Goal: Task Accomplishment & Management: Manage account settings

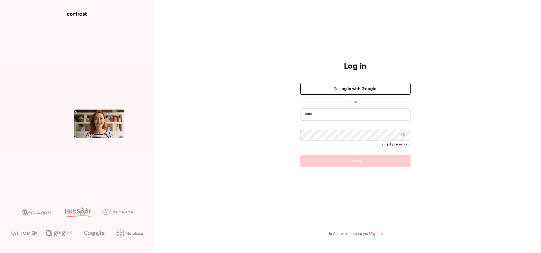
click at [334, 111] on input "email" at bounding box center [355, 115] width 110 height 12
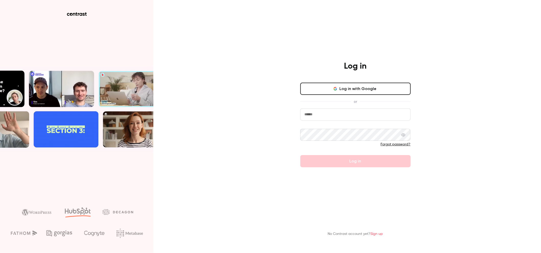
type input "**********"
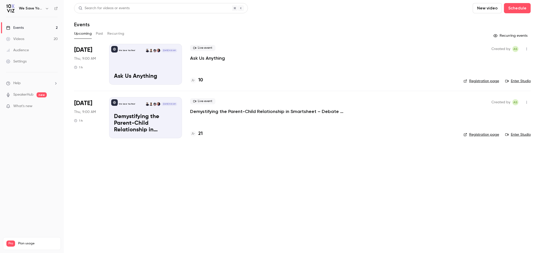
click at [200, 162] on main "Search for videos or events New video Schedule Events Upcoming Past Recurring R…" at bounding box center [302, 126] width 477 height 253
click at [213, 57] on p "Ask Us Anything" at bounding box center [207, 58] width 35 height 6
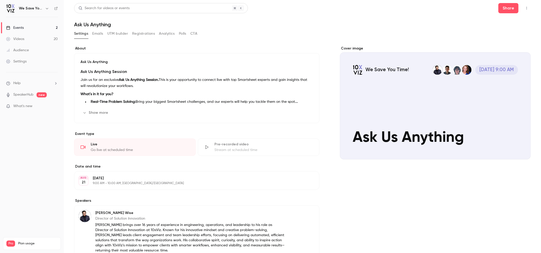
click at [26, 27] on link "Events 2" at bounding box center [32, 27] width 64 height 11
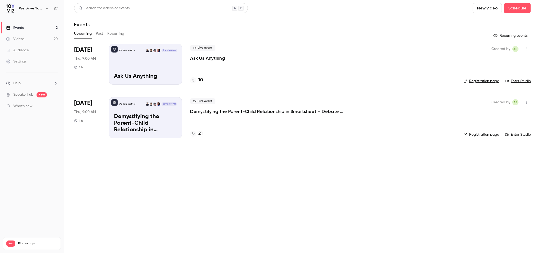
click at [208, 57] on p "Ask Us Anything" at bounding box center [207, 58] width 35 height 6
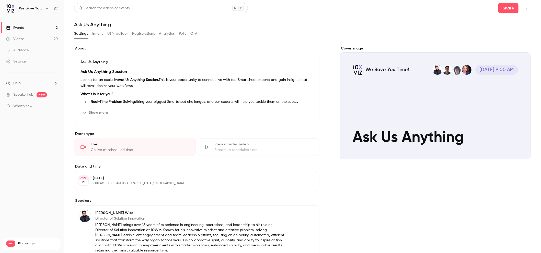
click at [120, 34] on button "UTM builder" at bounding box center [117, 34] width 21 height 8
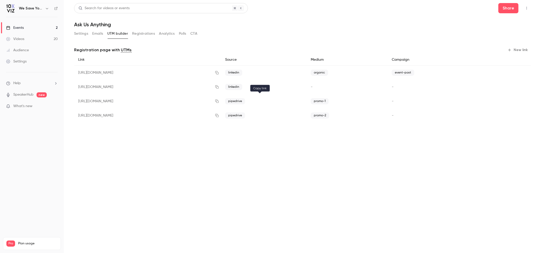
click at [219, 101] on icon "button" at bounding box center [217, 102] width 4 height 4
click at [16, 26] on div "Events" at bounding box center [15, 27] width 18 height 5
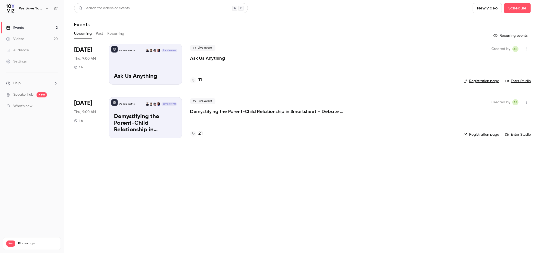
click at [222, 113] on p "Demystifying the Parent-Child Relationship in Smartsheet – Debate at the Dinner…" at bounding box center [266, 112] width 153 height 6
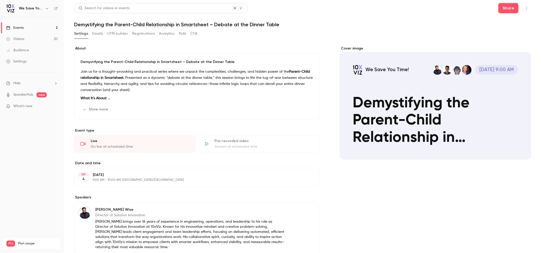
click at [103, 108] on button "Show more" at bounding box center [95, 109] width 31 height 8
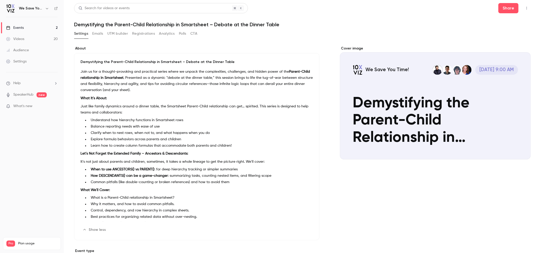
click at [112, 33] on button "UTM builder" at bounding box center [117, 34] width 21 height 8
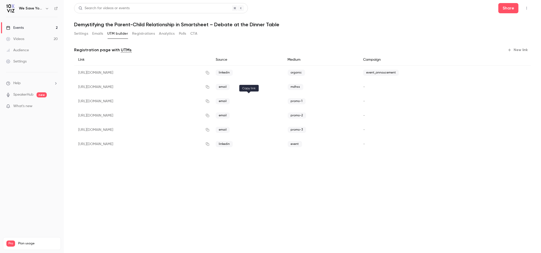
click at [209, 103] on icon "button" at bounding box center [207, 101] width 3 height 3
click at [18, 27] on div "Events" at bounding box center [15, 27] width 18 height 5
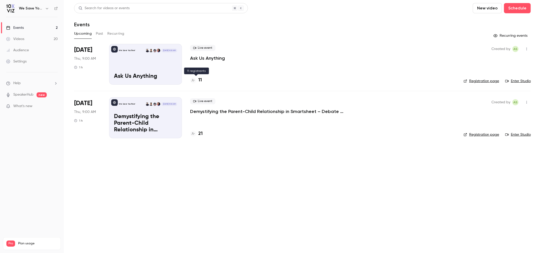
click at [194, 79] on icon at bounding box center [193, 80] width 3 height 3
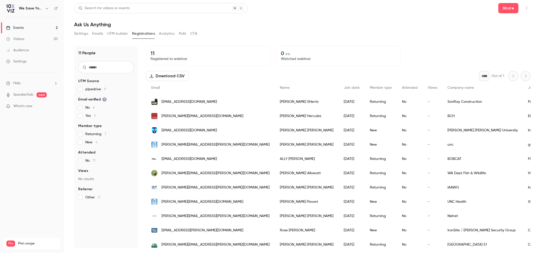
click at [31, 28] on link "Events 2" at bounding box center [32, 27] width 64 height 11
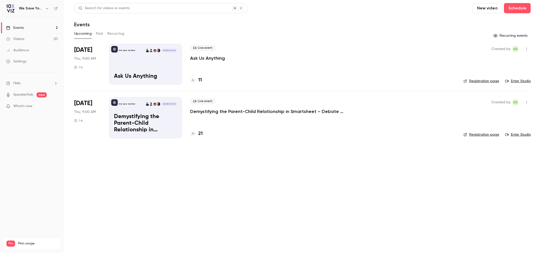
click at [199, 60] on p "Ask Us Anything" at bounding box center [207, 58] width 35 height 6
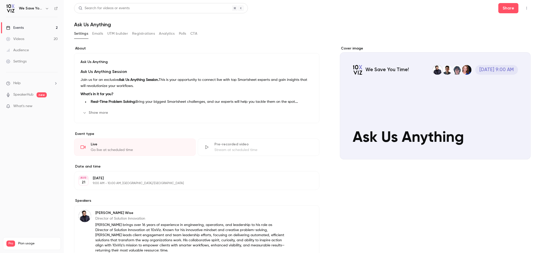
click at [25, 29] on link "Events 2" at bounding box center [32, 27] width 64 height 11
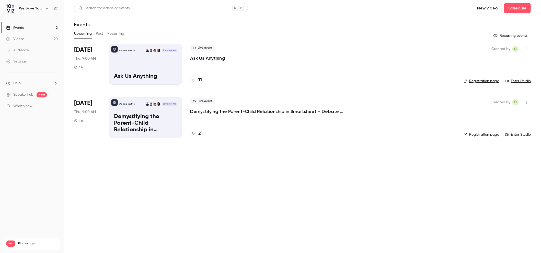
click at [225, 113] on p "Demystifying the Parent-Child Relationship in Smartsheet – Debate at the Dinner…" at bounding box center [266, 112] width 153 height 6
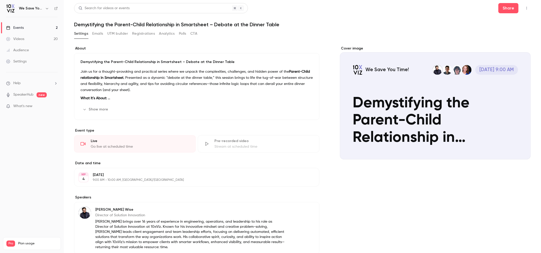
click at [117, 34] on button "UTM builder" at bounding box center [117, 34] width 21 height 8
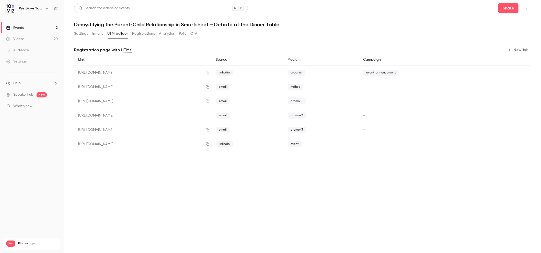
click at [514, 51] on button "New link" at bounding box center [517, 50] width 25 height 8
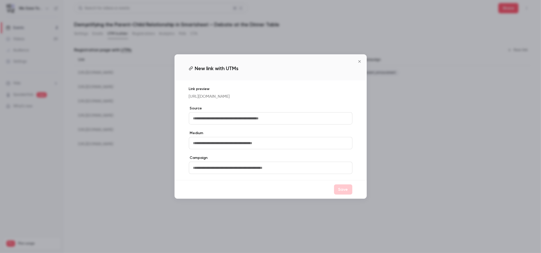
click at [264, 125] on input "text" at bounding box center [270, 118] width 163 height 12
type input "*****"
click at [238, 148] on input "text" at bounding box center [270, 143] width 163 height 12
type input "**********"
click at [344, 195] on button "Save" at bounding box center [343, 190] width 18 height 10
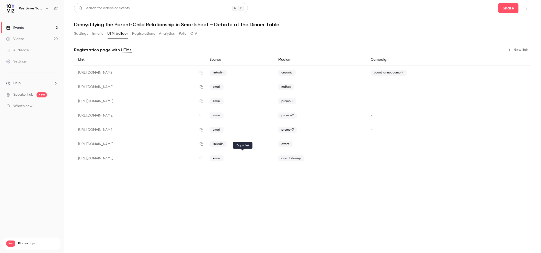
click at [203, 158] on icon "button" at bounding box center [201, 159] width 4 height 4
click at [23, 28] on div "Events" at bounding box center [15, 27] width 18 height 5
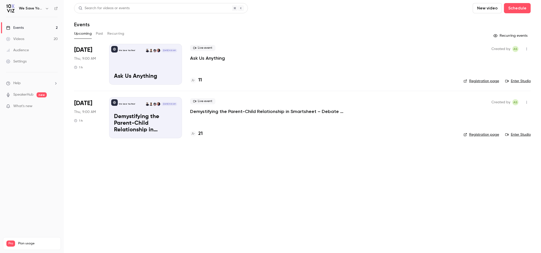
click at [201, 60] on p "Ask Us Anything" at bounding box center [207, 58] width 35 height 6
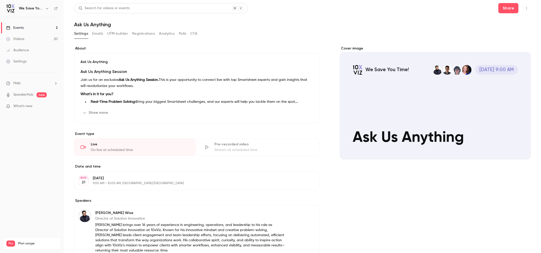
click at [142, 33] on button "Registrations" at bounding box center [143, 34] width 23 height 8
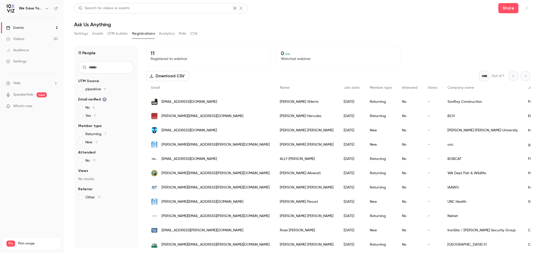
click at [96, 31] on button "Emails" at bounding box center [97, 34] width 11 height 8
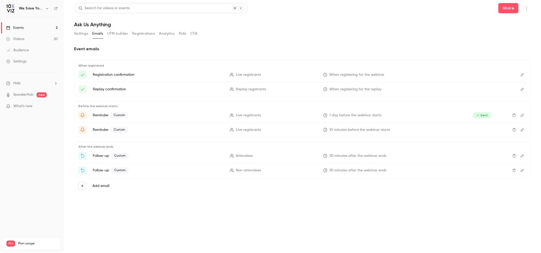
click at [523, 158] on button "Edit" at bounding box center [522, 156] width 8 height 8
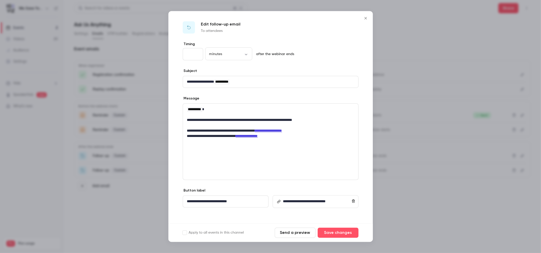
click at [221, 146] on div "**********" at bounding box center [271, 141] width 176 height 77
click at [213, 140] on div "**********" at bounding box center [270, 123] width 175 height 38
click at [301, 204] on p "**********" at bounding box center [318, 201] width 71 height 5
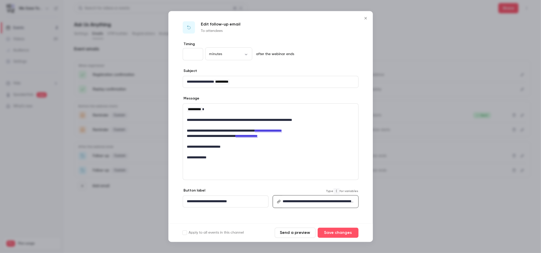
click at [224, 202] on p "**********" at bounding box center [224, 201] width 74 height 5
click at [309, 202] on link "**********" at bounding box center [318, 210] width 71 height 20
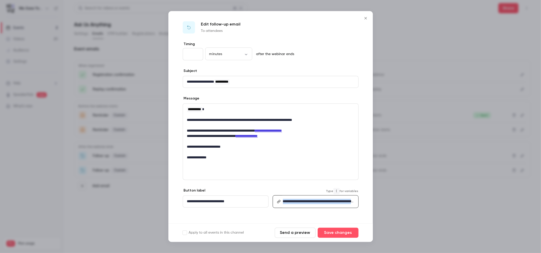
click at [309, 202] on link "**********" at bounding box center [318, 210] width 71 height 20
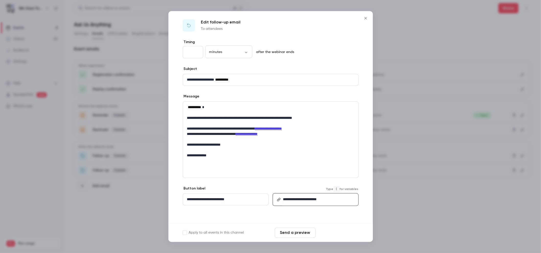
click at [333, 234] on button "Save changes" at bounding box center [337, 233] width 41 height 10
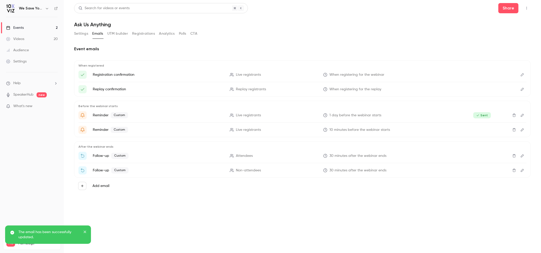
click at [524, 170] on icon "Edit" at bounding box center [522, 171] width 4 height 4
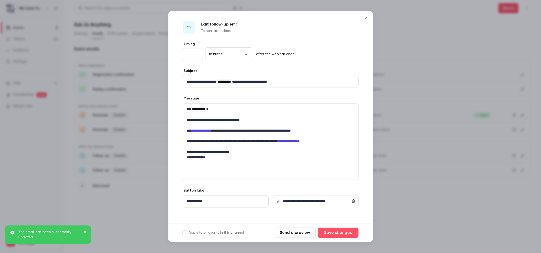
click at [196, 199] on p "**********" at bounding box center [225, 201] width 77 height 5
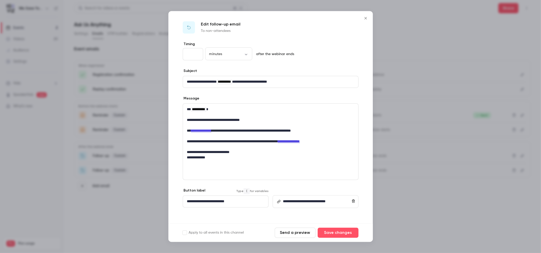
click at [294, 204] on p "**********" at bounding box center [318, 201] width 71 height 5
click at [342, 233] on button "Save changes" at bounding box center [337, 233] width 41 height 10
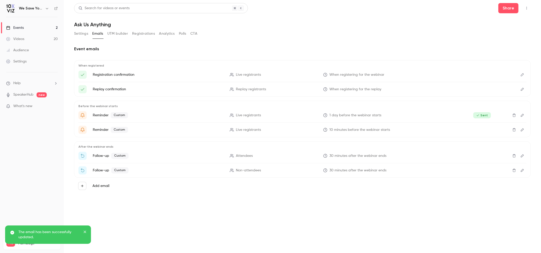
click at [53, 27] on link "Events 2" at bounding box center [32, 27] width 64 height 11
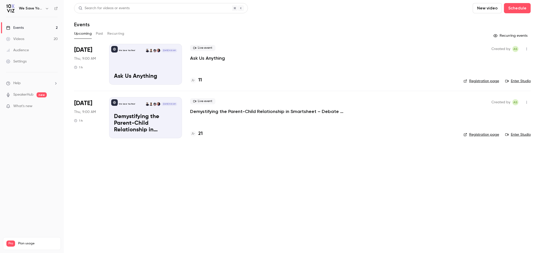
click at [515, 82] on link "Enter Studio" at bounding box center [518, 81] width 26 height 5
click at [99, 31] on button "Past" at bounding box center [99, 34] width 7 height 8
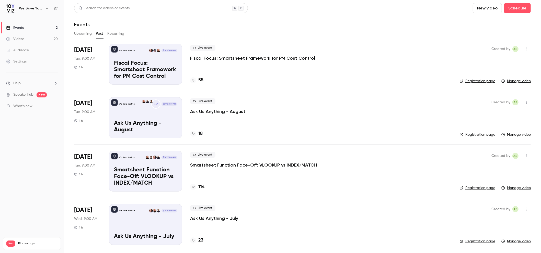
click at [209, 111] on p "Ask Us Anything - August" at bounding box center [217, 112] width 55 height 6
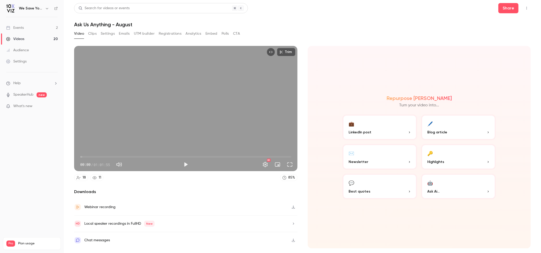
click at [172, 35] on button "Registrations" at bounding box center [170, 34] width 23 height 8
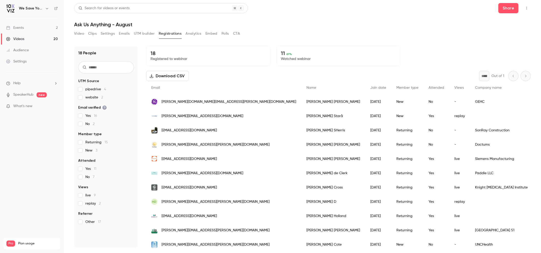
click at [112, 33] on button "Settings" at bounding box center [108, 34] width 14 height 8
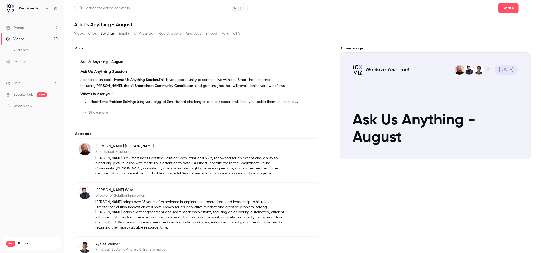
click at [198, 33] on button "Analytics" at bounding box center [193, 34] width 16 height 8
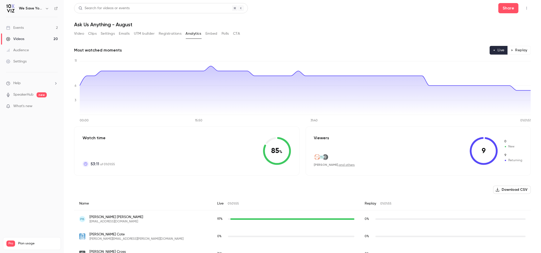
click at [227, 34] on button "Polls" at bounding box center [224, 34] width 7 height 8
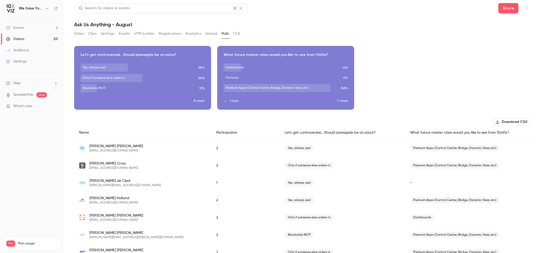
click at [225, 104] on div "Download image" at bounding box center [285, 77] width 136 height 63
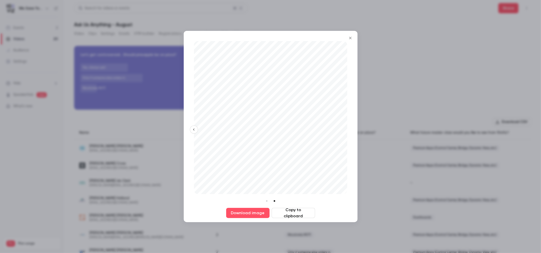
click at [266, 202] on li at bounding box center [267, 201] width 6 height 6
click at [275, 202] on li at bounding box center [275, 201] width 6 height 6
click at [242, 213] on button "Download image" at bounding box center [247, 213] width 43 height 10
click at [351, 37] on icon "Close" at bounding box center [350, 38] width 2 height 2
